Goal: Navigation & Orientation: Find specific page/section

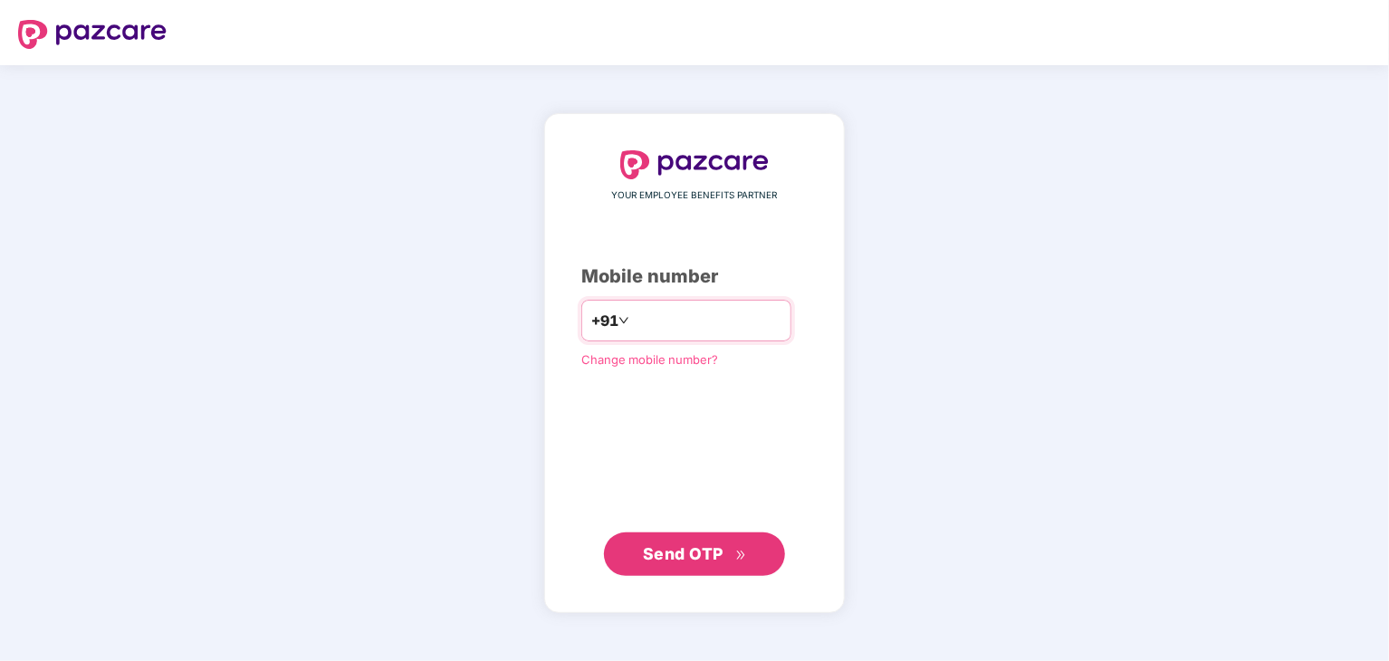
click at [735, 327] on input "number" at bounding box center [707, 320] width 148 height 29
type input "**********"
click at [679, 548] on span "Send OTP" at bounding box center [683, 552] width 81 height 19
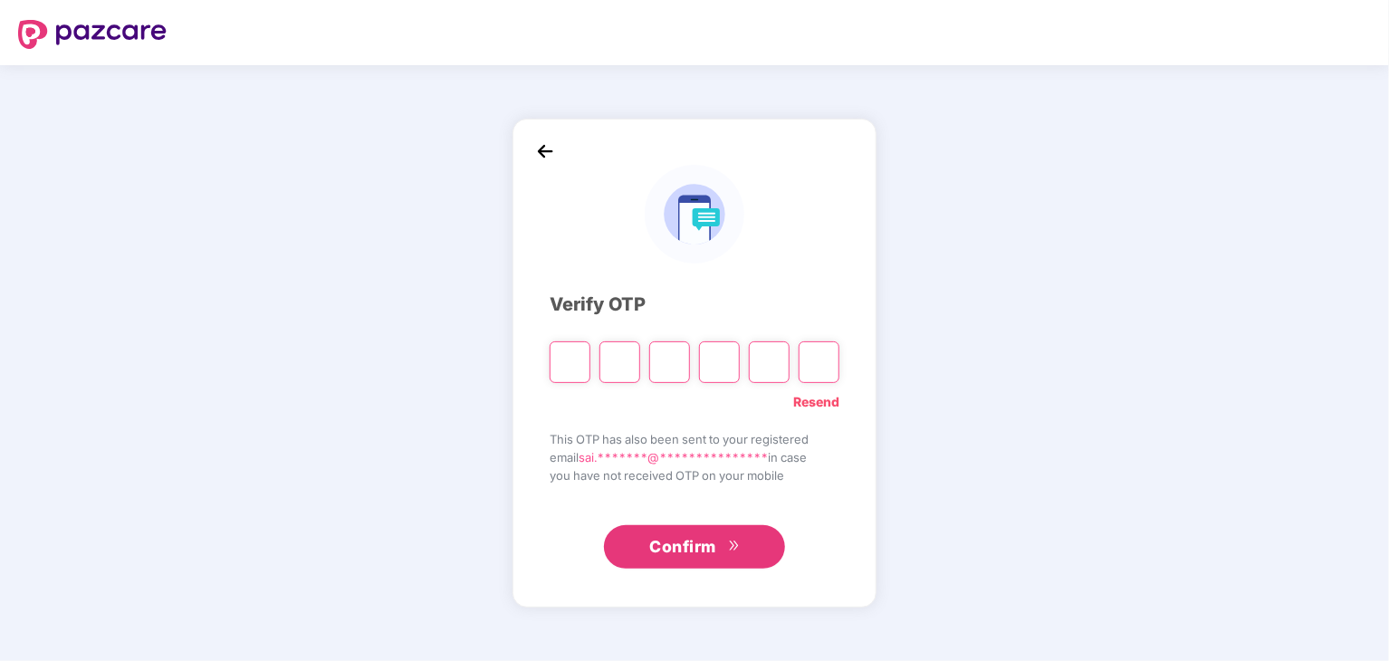
type input "*"
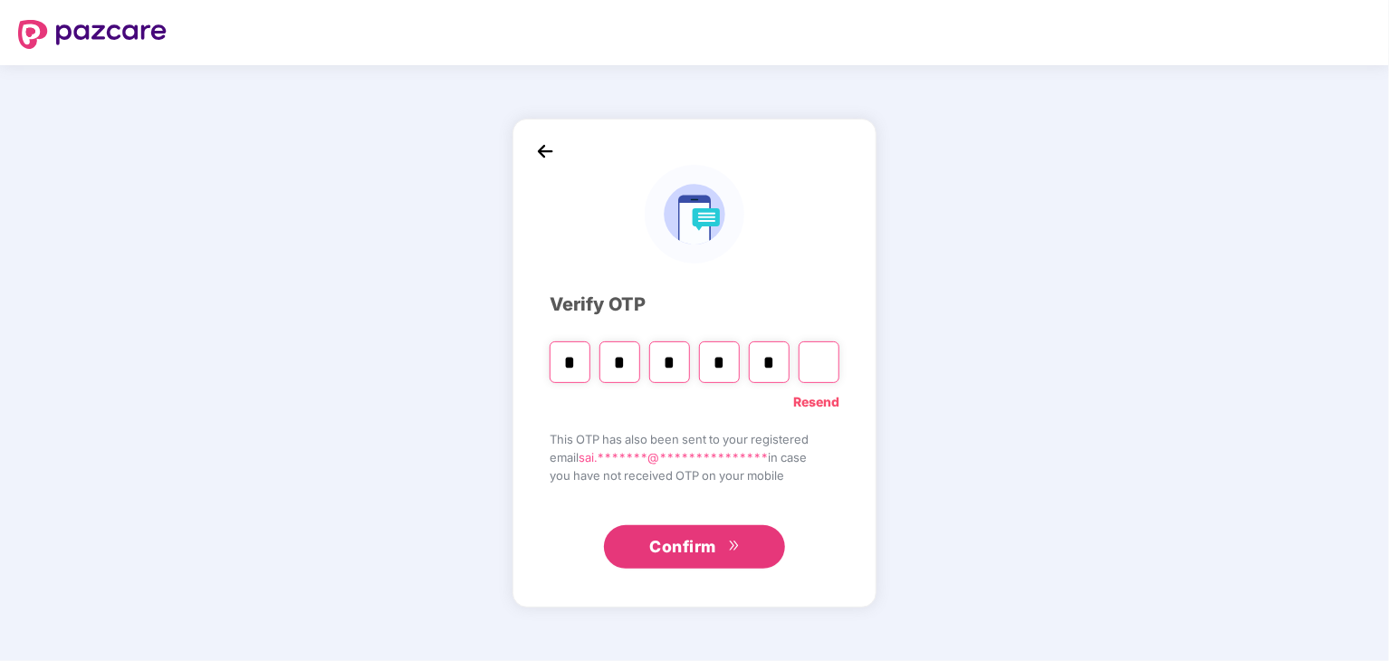
type input "*"
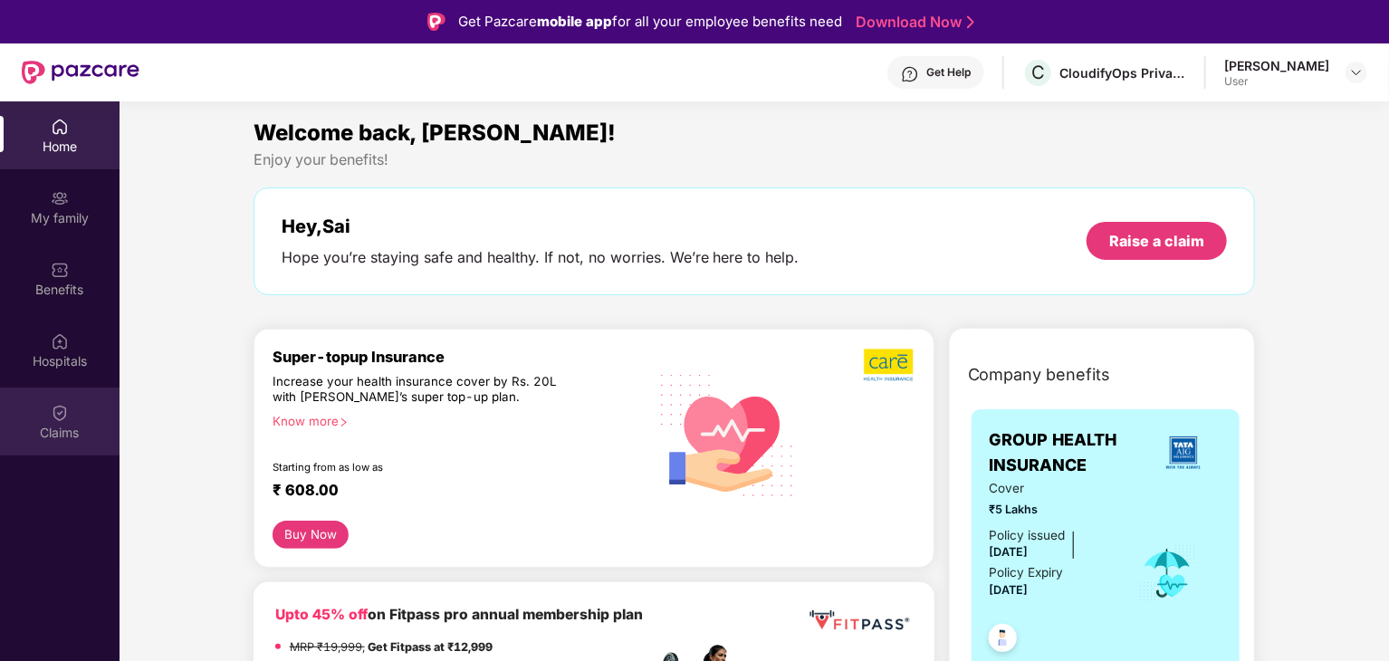
click at [85, 417] on div "Claims" at bounding box center [59, 421] width 119 height 68
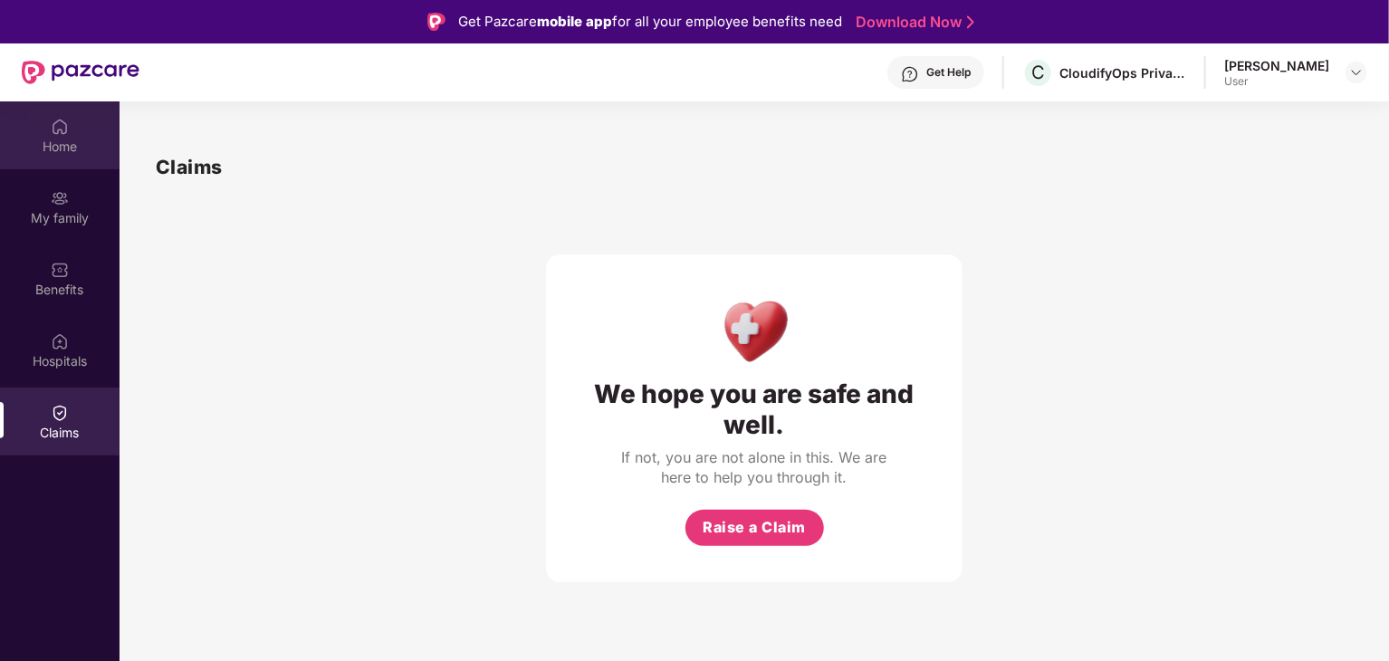
click at [87, 132] on div "Home" at bounding box center [59, 135] width 119 height 68
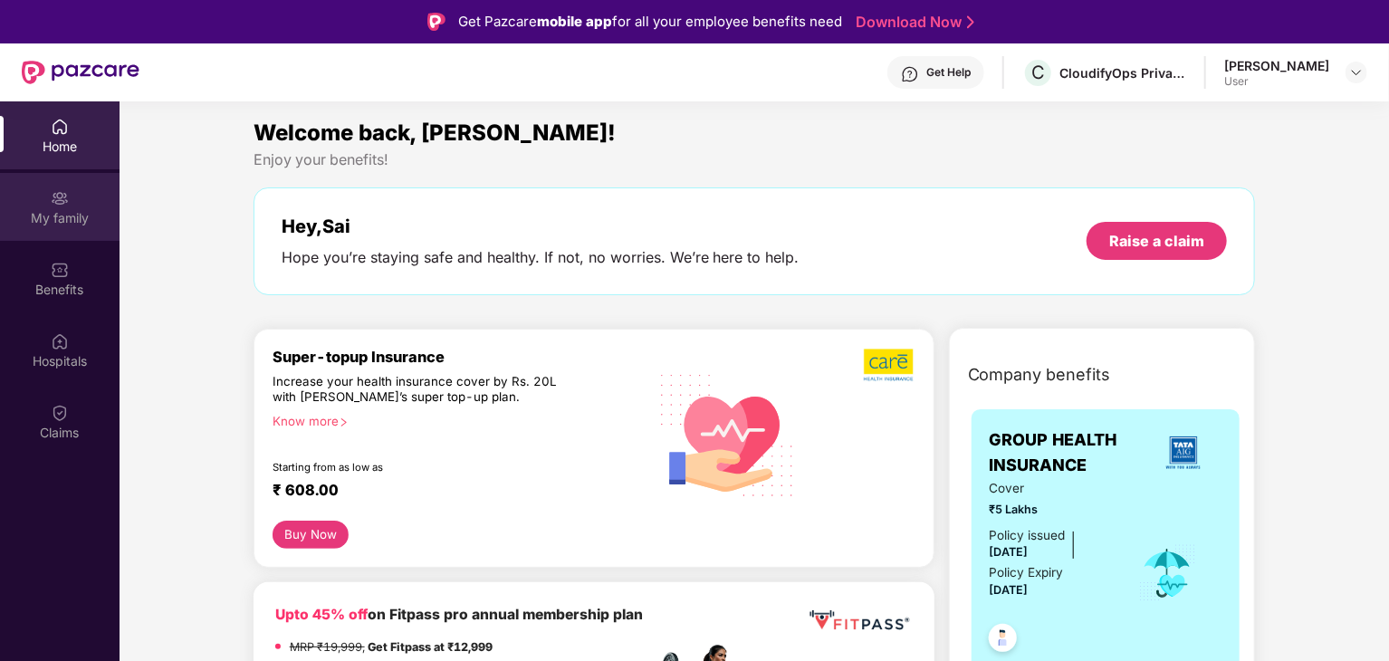
click at [68, 218] on div "My family" at bounding box center [59, 218] width 119 height 18
